Goal: Communication & Community: Answer question/provide support

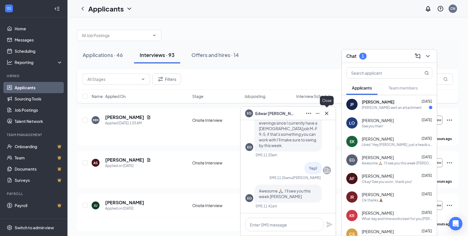
click at [327, 115] on icon "Cross" at bounding box center [326, 113] width 7 height 7
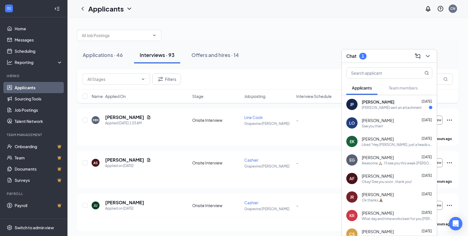
click at [378, 107] on div "[PERSON_NAME] sent an attachment" at bounding box center [392, 107] width 60 height 5
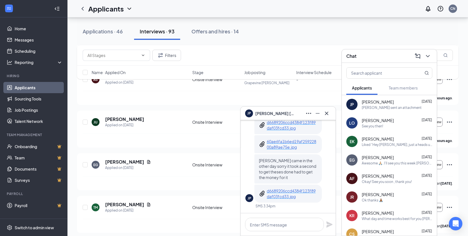
scroll to position [84, 0]
click at [293, 194] on p "d6689206ccd4384f123f89daf03fcd33.jpg" at bounding box center [292, 193] width 51 height 11
click at [282, 139] on p "60ae6fa1b6ed19af25922800a89ae75e.jpg" at bounding box center [292, 144] width 51 height 11
click at [289, 224] on textarea at bounding box center [284, 224] width 79 height 13
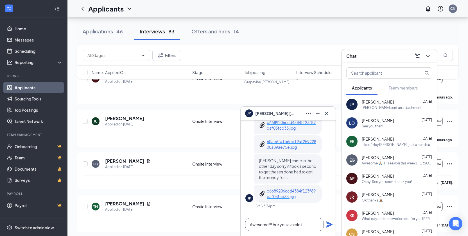
drag, startPoint x: 294, startPoint y: 223, endPoint x: 288, endPoint y: 224, distance: 6.7
click at [288, 224] on textarea "Awesome!!! Are you avaible t" at bounding box center [284, 224] width 79 height 13
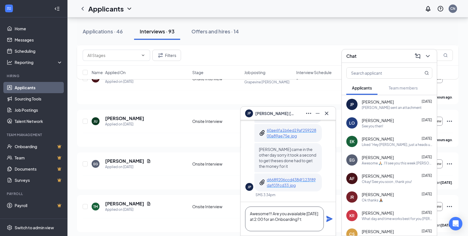
click at [283, 226] on textarea "Awesome!!! Are you avaialable [DATE] at 2:00 for an Onboarding? t" at bounding box center [284, 219] width 79 height 25
click at [299, 224] on textarea "Awesome!!! Are you available [DATE] at 2:00 for an Onboarding?" at bounding box center [284, 219] width 79 height 25
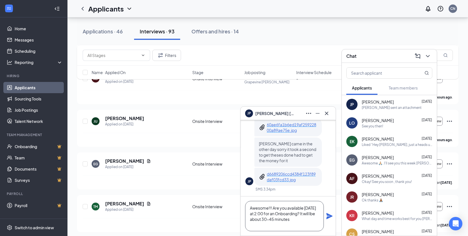
click at [287, 219] on textarea "Awesome!!! Are you available [DATE] at 2:00 for an Onboarding? It will lbe abou…" at bounding box center [284, 216] width 79 height 30
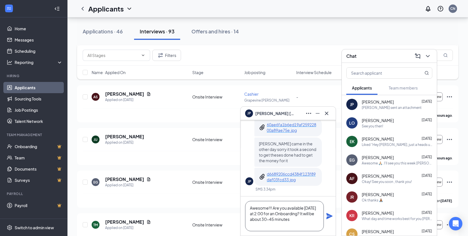
scroll to position [56, 0]
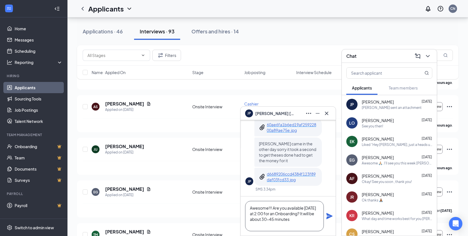
type textarea "Awesome!!! Are you available [DATE] at 2:00 for an Onboarding? It will be about…"
click at [330, 216] on icon "Plane" at bounding box center [329, 216] width 6 height 6
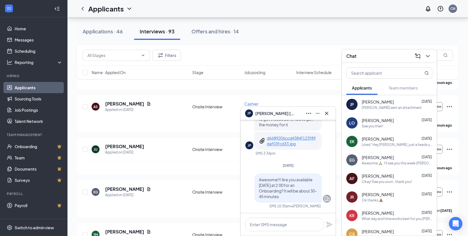
scroll to position [0, 0]
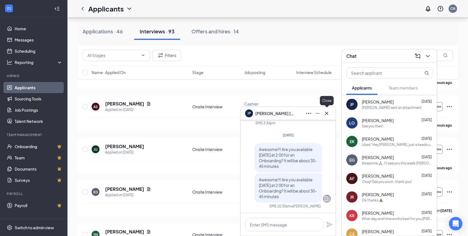
click at [327, 115] on icon "Cross" at bounding box center [326, 113] width 7 height 7
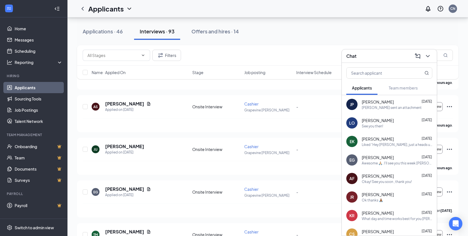
click at [386, 124] on div "See you then!" at bounding box center [397, 126] width 71 height 5
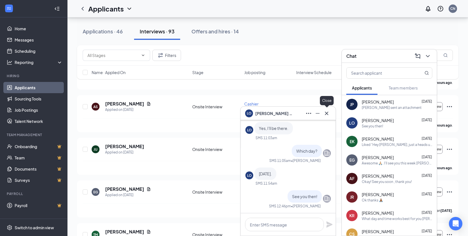
click at [325, 111] on icon "Cross" at bounding box center [326, 113] width 7 height 7
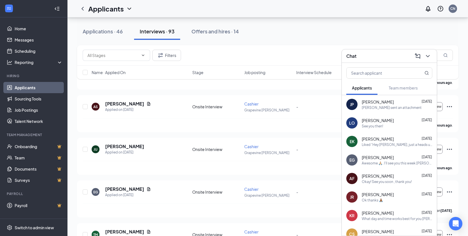
click at [390, 161] on div "Awesome 🙏🏼. I'll see you this week [PERSON_NAME]" at bounding box center [397, 163] width 71 height 5
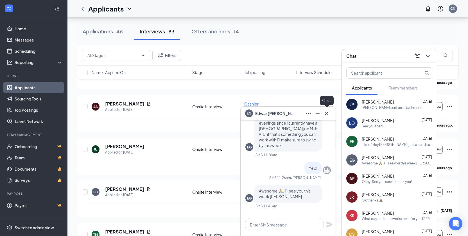
click at [329, 111] on icon "Cross" at bounding box center [326, 113] width 7 height 7
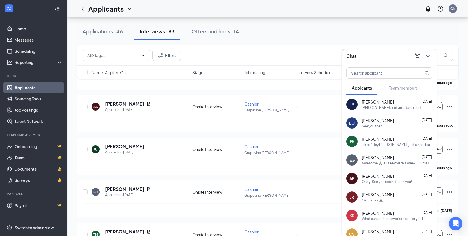
click at [392, 185] on div "AF [PERSON_NAME] [DATE] Okay! See you soon , thank you!" at bounding box center [389, 178] width 95 height 19
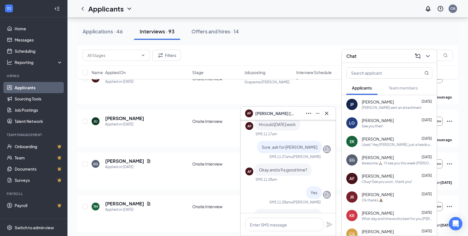
scroll to position [-28, 0]
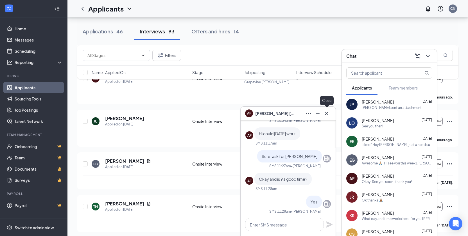
click at [326, 110] on icon "Cross" at bounding box center [326, 113] width 7 height 7
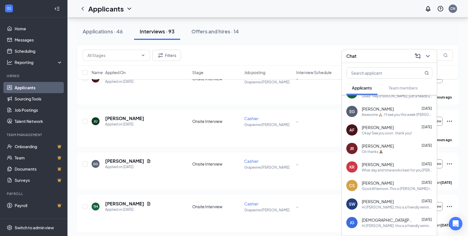
scroll to position [56, 0]
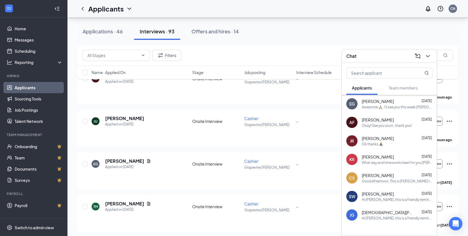
click at [374, 143] on div "Ok thanks 🙏🏾" at bounding box center [372, 144] width 21 height 5
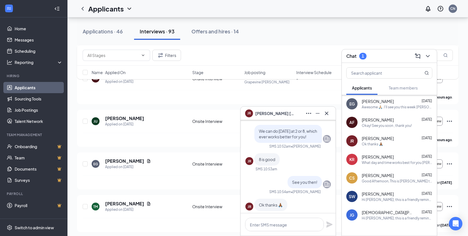
scroll to position [0, 0]
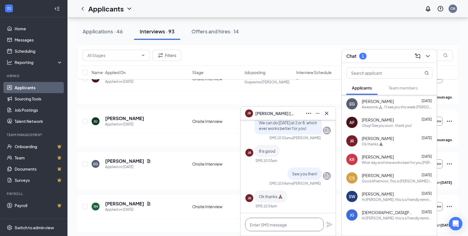
click at [282, 224] on textarea at bounding box center [284, 224] width 79 height 13
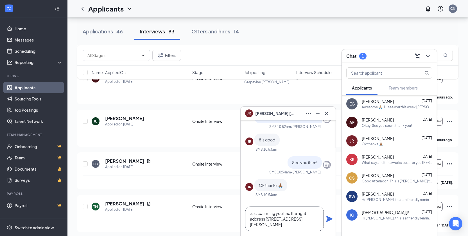
click at [267, 214] on textarea "Just cofirming you had the right address [STREET_ADDRESS][PERSON_NAME]" at bounding box center [284, 219] width 79 height 25
click at [289, 229] on textarea "Just confirming you had the right address [STREET_ADDRESS][PERSON_NAME]" at bounding box center [284, 219] width 79 height 25
type textarea "Just confirming you had the right address [STREET_ADDRESS][PERSON_NAME]. You di…"
click at [327, 219] on icon "Plane" at bounding box center [329, 219] width 7 height 7
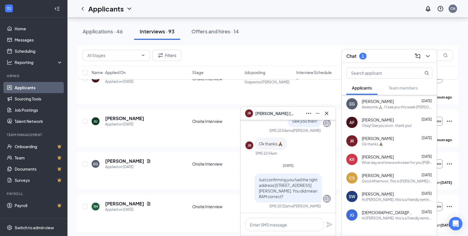
click at [388, 161] on div "What day and time works best for you [PERSON_NAME]?" at bounding box center [397, 162] width 71 height 5
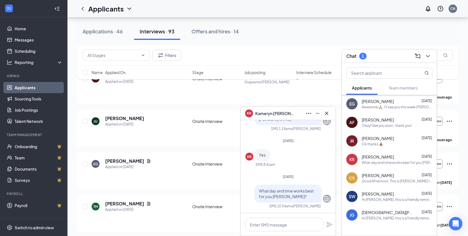
click at [390, 177] on span "[PERSON_NAME]" at bounding box center [378, 176] width 32 height 6
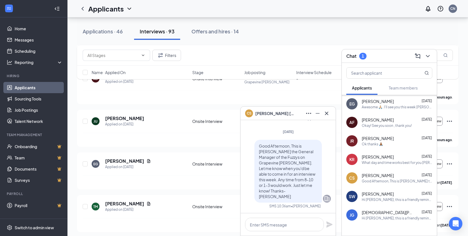
click at [393, 199] on div "Hi [PERSON_NAME], this is a friendly reminder. To move forward with your applic…" at bounding box center [397, 200] width 71 height 5
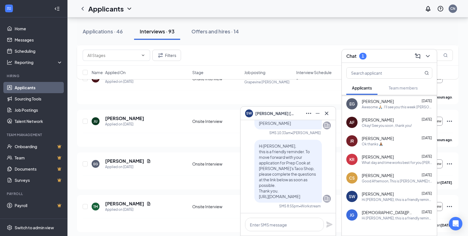
click at [375, 210] on span "[DEMOGRAPHIC_DATA][PERSON_NAME]" at bounding box center [387, 213] width 51 height 6
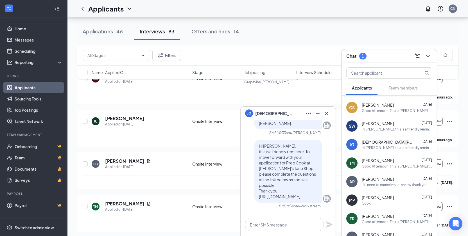
scroll to position [129, 0]
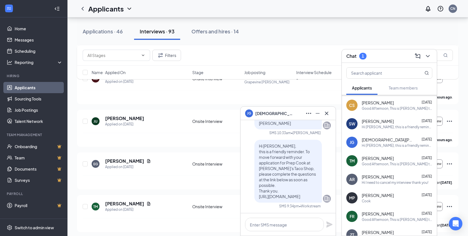
click at [390, 203] on div "Cook" at bounding box center [397, 201] width 71 height 5
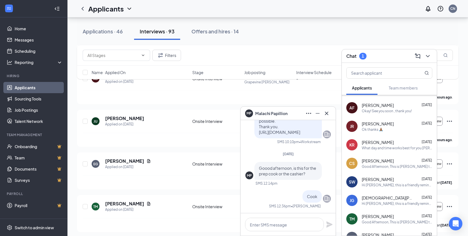
scroll to position [0, 0]
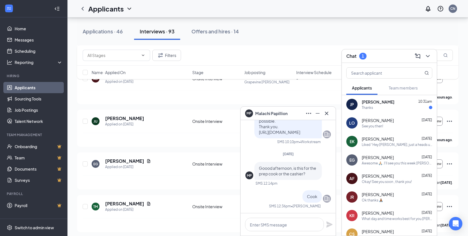
click at [389, 102] on span "[PERSON_NAME]" at bounding box center [378, 102] width 33 height 6
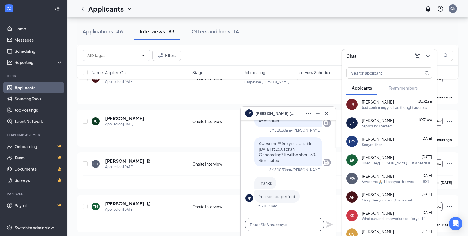
click at [300, 226] on textarea at bounding box center [284, 224] width 79 height 13
type textarea "See you then!"
click at [329, 224] on icon "Plane" at bounding box center [329, 225] width 6 height 6
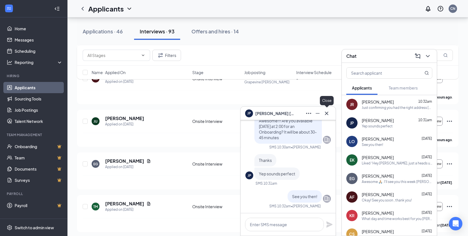
click at [328, 113] on icon "Cross" at bounding box center [326, 113] width 7 height 7
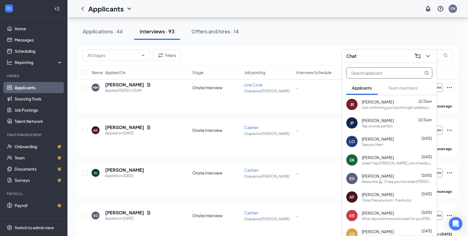
scroll to position [28, 0]
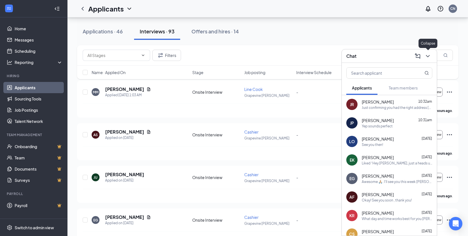
click at [431, 58] on button at bounding box center [427, 56] width 9 height 9
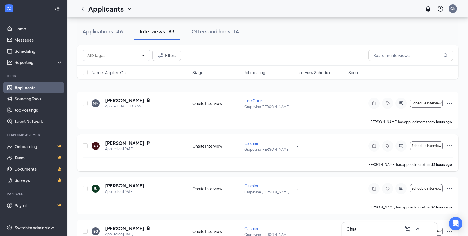
scroll to position [0, 0]
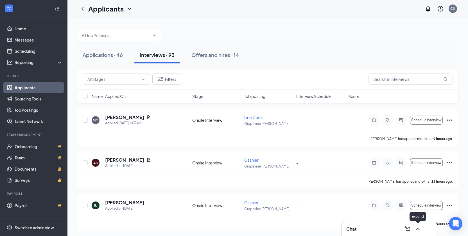
click at [419, 228] on icon "ChevronUp" at bounding box center [417, 229] width 7 height 7
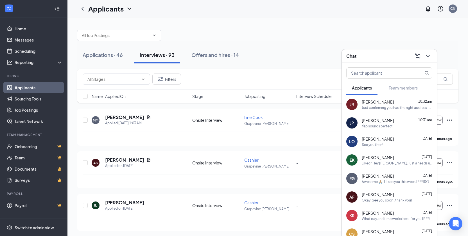
click at [377, 122] on span "[PERSON_NAME]" at bounding box center [378, 121] width 32 height 6
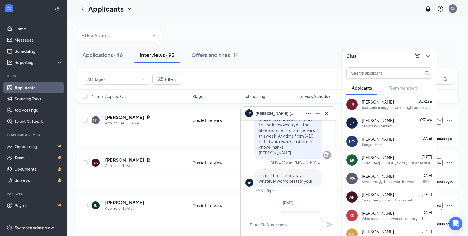
scroll to position [-478, 0]
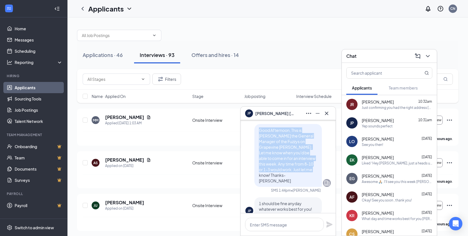
drag, startPoint x: 255, startPoint y: 141, endPoint x: 300, endPoint y: 184, distance: 62.6
click at [300, 184] on div "Good Afternoon, This is [PERSON_NAME] the General Manager of the Fuzzys on Grap…" at bounding box center [287, 155] width 67 height 63
copy span "Good Afternoon, This is [PERSON_NAME] the General Manager of the Fuzzys on Grap…"
click at [329, 113] on icon "Cross" at bounding box center [326, 113] width 7 height 7
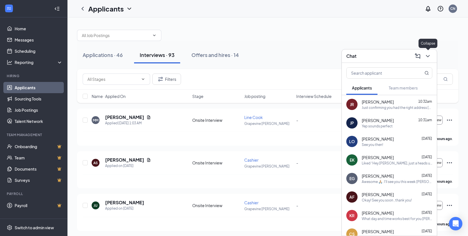
click at [426, 57] on icon "ChevronDown" at bounding box center [427, 56] width 7 height 7
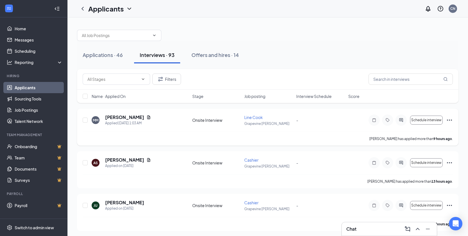
click at [450, 120] on icon "Ellipses" at bounding box center [449, 120] width 7 height 7
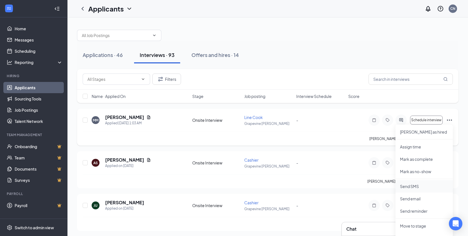
click at [407, 187] on p "Send SMS" at bounding box center [424, 187] width 48 height 6
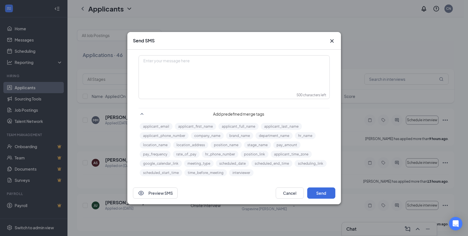
click at [214, 81] on div "Enter your message here" at bounding box center [234, 70] width 190 height 28
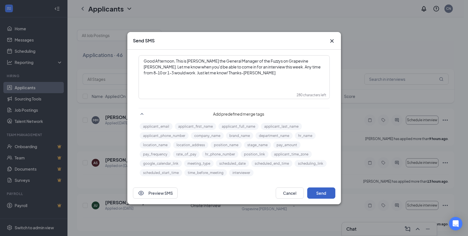
click at [325, 197] on button "Send" at bounding box center [321, 193] width 28 height 11
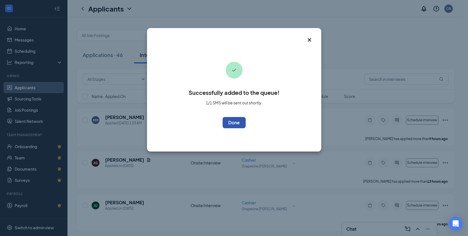
click at [238, 122] on button "OK" at bounding box center [234, 122] width 23 height 11
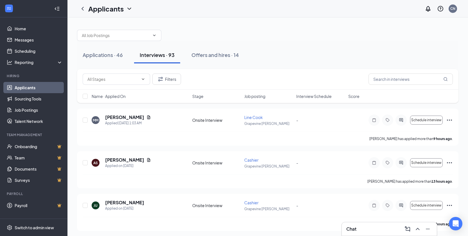
scroll to position [28, 0]
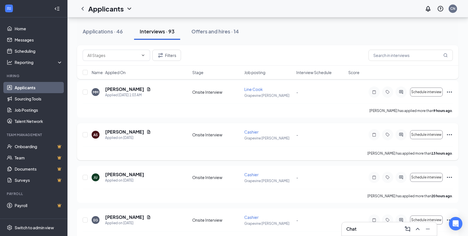
click at [450, 135] on icon "Ellipses" at bounding box center [449, 134] width 7 height 7
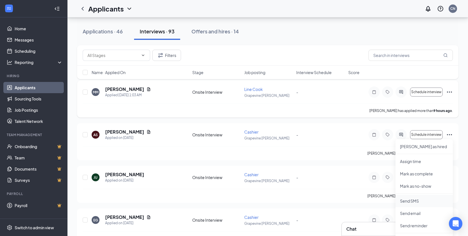
click at [417, 200] on p "Send SMS" at bounding box center [424, 201] width 48 height 6
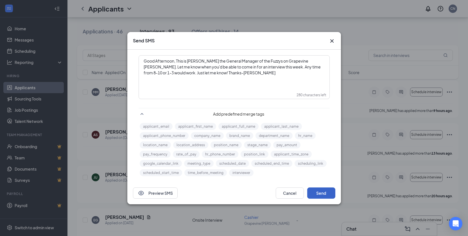
click at [323, 189] on button "Send" at bounding box center [321, 193] width 28 height 11
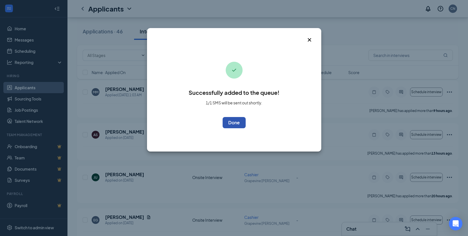
click at [241, 124] on button "OK" at bounding box center [234, 122] width 23 height 11
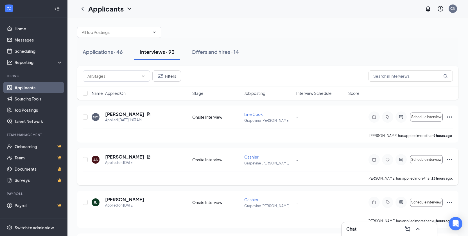
scroll to position [0, 0]
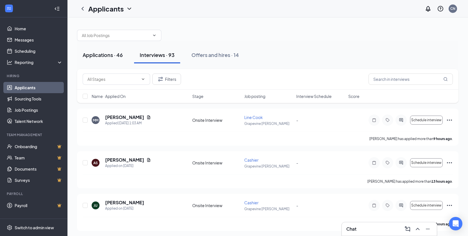
click at [101, 56] on div "Applications · 46" at bounding box center [103, 54] width 40 height 7
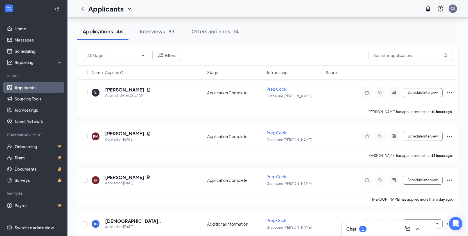
scroll to position [84, 0]
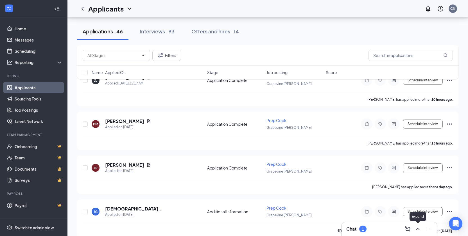
click at [418, 229] on icon "ChevronUp" at bounding box center [417, 229] width 7 height 7
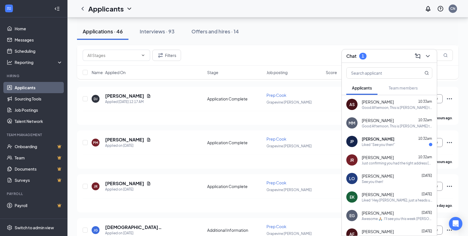
scroll to position [56, 0]
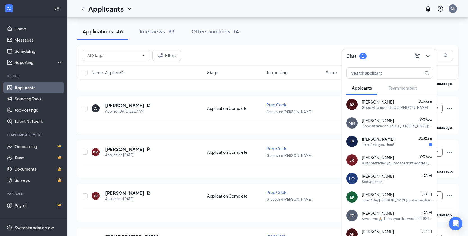
click at [403, 140] on div "[PERSON_NAME] 10:32am" at bounding box center [397, 139] width 71 height 6
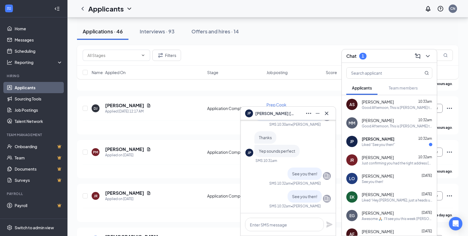
click at [399, 158] on div "[PERSON_NAME] 10:32am" at bounding box center [397, 158] width 71 height 6
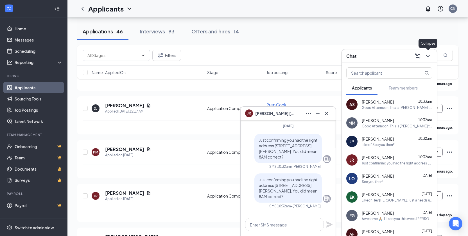
click at [430, 56] on icon "ChevronDown" at bounding box center [427, 56] width 7 height 7
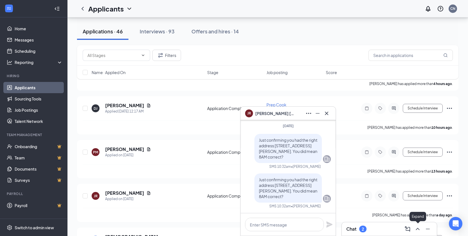
click at [419, 227] on icon "ChevronUp" at bounding box center [417, 229] width 7 height 7
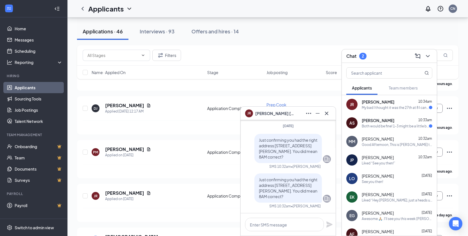
click at [333, 116] on div "JR [PERSON_NAME]" at bounding box center [288, 113] width 95 height 13
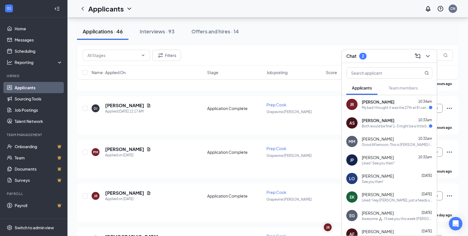
click at [386, 124] on div "Both would be fine! 1-3 might be a little better though! Any day works just fin…" at bounding box center [395, 126] width 67 height 5
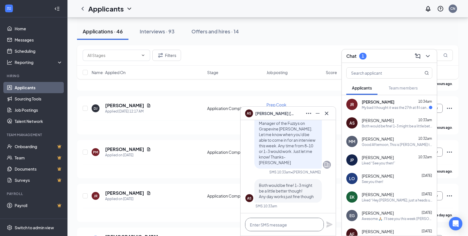
click at [301, 220] on textarea at bounding box center [284, 224] width 79 height 13
click at [257, 223] on textarea "Wendesday @ 1:00 work?" at bounding box center [284, 224] width 79 height 13
type textarea "[DATE] @ 1:00 work?"
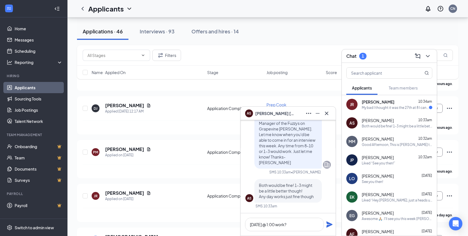
click at [331, 224] on icon "Plane" at bounding box center [329, 225] width 6 height 6
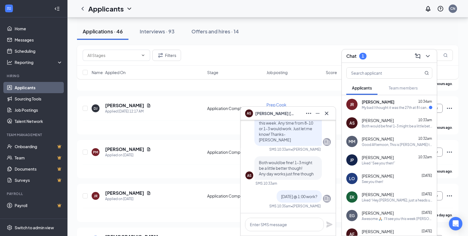
click at [401, 102] on div "[PERSON_NAME] 10:34am" at bounding box center [397, 102] width 71 height 6
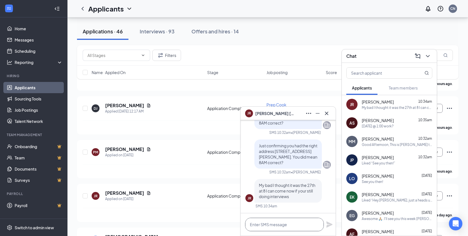
click at [275, 223] on textarea at bounding box center [284, 224] width 79 height 13
type textarea "[DATE] will work!"
click at [329, 225] on icon "Plane" at bounding box center [329, 224] width 7 height 7
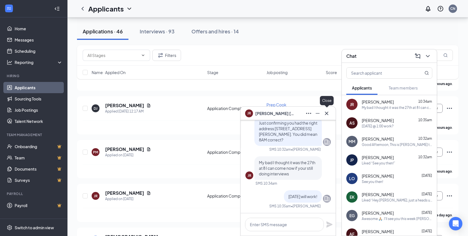
click at [329, 112] on icon "Cross" at bounding box center [326, 113] width 7 height 7
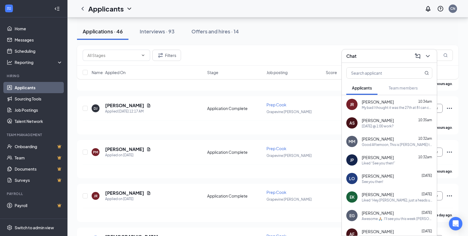
click at [427, 59] on icon "ChevronDown" at bounding box center [427, 56] width 7 height 7
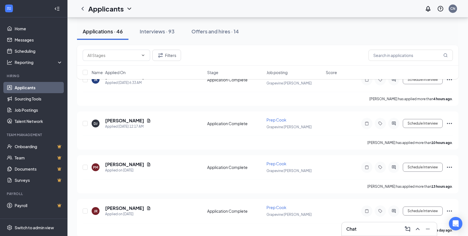
scroll to position [28, 0]
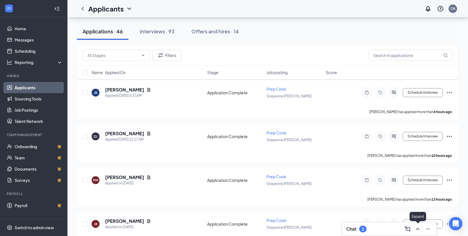
click at [421, 228] on button at bounding box center [417, 229] width 9 height 9
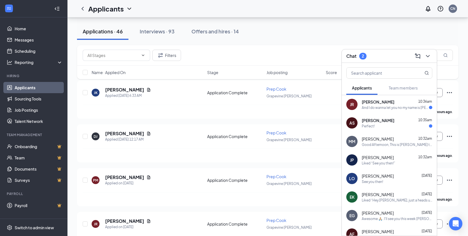
click at [394, 126] on div "Perfect!" at bounding box center [397, 126] width 71 height 5
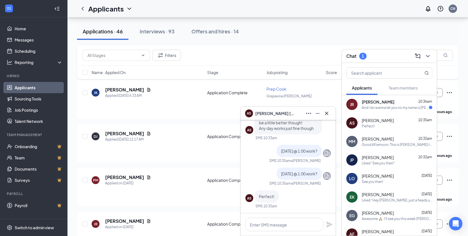
click at [398, 108] on div "And I do wanna let you no my name is [PERSON_NAME] and not [PERSON_NAME] a lot …" at bounding box center [395, 107] width 67 height 5
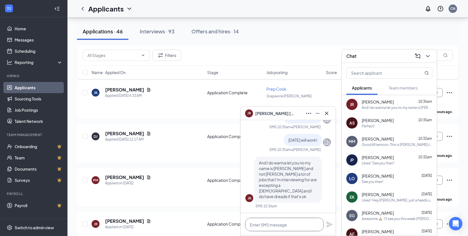
click at [298, 222] on textarea at bounding box center [284, 224] width 79 height 13
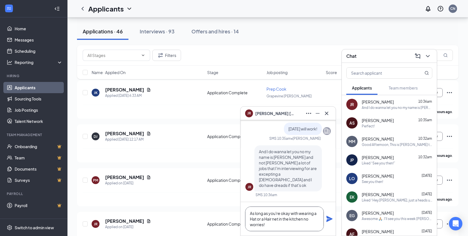
type textarea "As long as you're okay with wearing a Hat or a Hair net in the kitchen no worri…"
click at [326, 218] on div "As long as you're okay with wearing a Hat or a Hair net in the kitchen no worri…" at bounding box center [288, 219] width 95 height 34
click at [330, 220] on icon "Plane" at bounding box center [329, 219] width 6 height 6
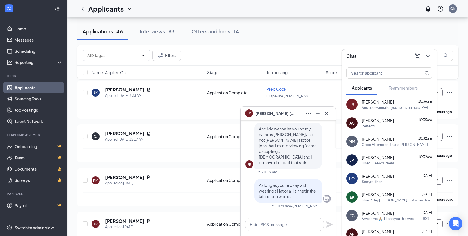
scroll to position [0, 0]
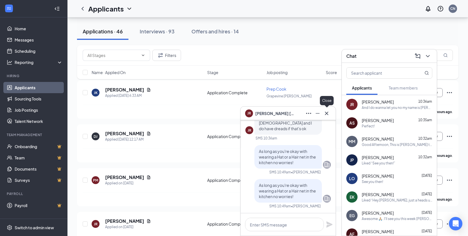
click at [324, 116] on icon "Cross" at bounding box center [326, 113] width 7 height 7
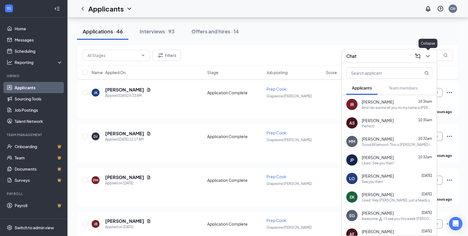
click at [425, 57] on icon "ChevronDown" at bounding box center [427, 56] width 7 height 7
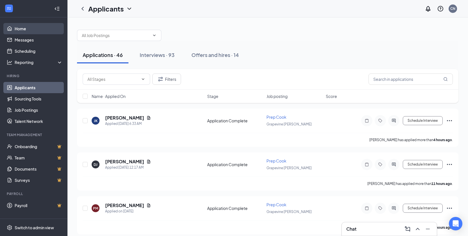
click at [34, 28] on link "Home" at bounding box center [39, 28] width 48 height 11
